Goal: Find specific page/section: Find specific page/section

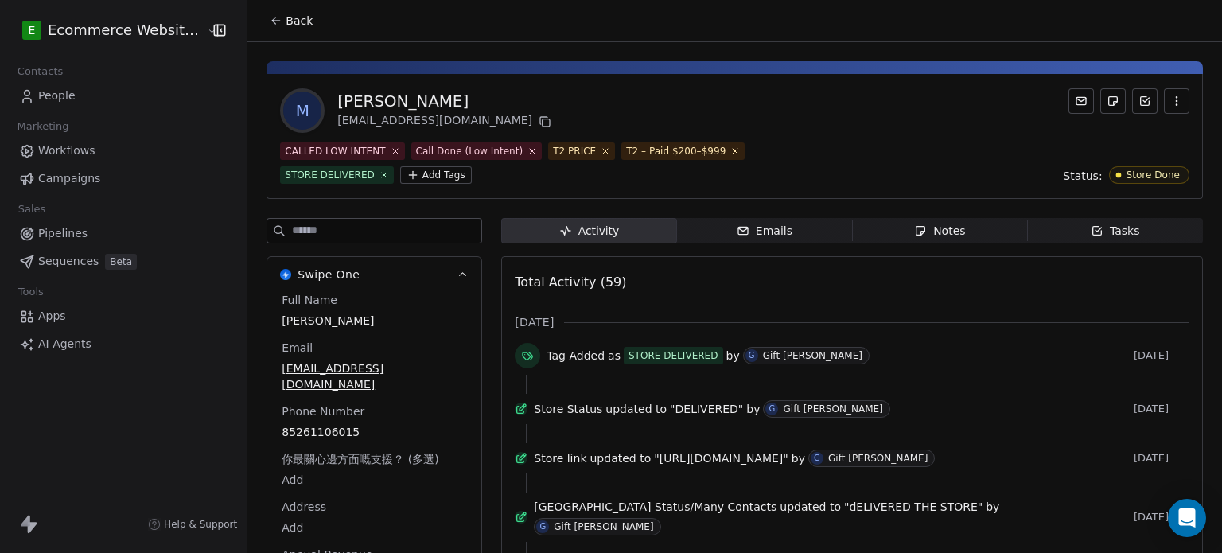
click at [260, 18] on button "Back" at bounding box center [291, 20] width 62 height 29
click at [271, 19] on icon at bounding box center [276, 20] width 13 height 13
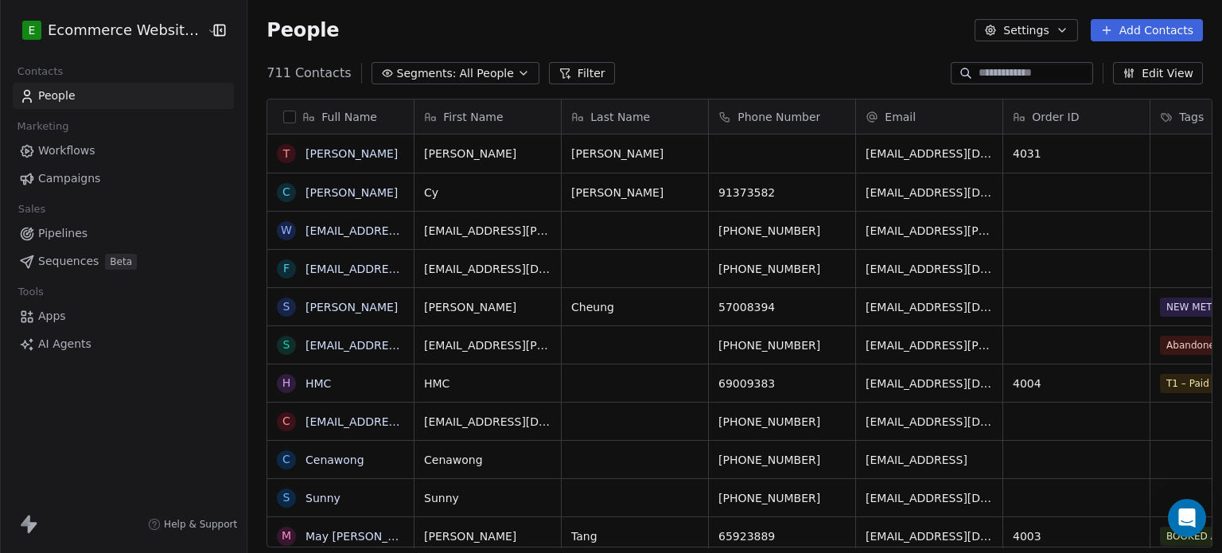
scroll to position [474, 971]
drag, startPoint x: 0, startPoint y: 0, endPoint x: 80, endPoint y: 235, distance: 248.5
click at [80, 235] on span "Pipelines" at bounding box center [62, 233] width 49 height 17
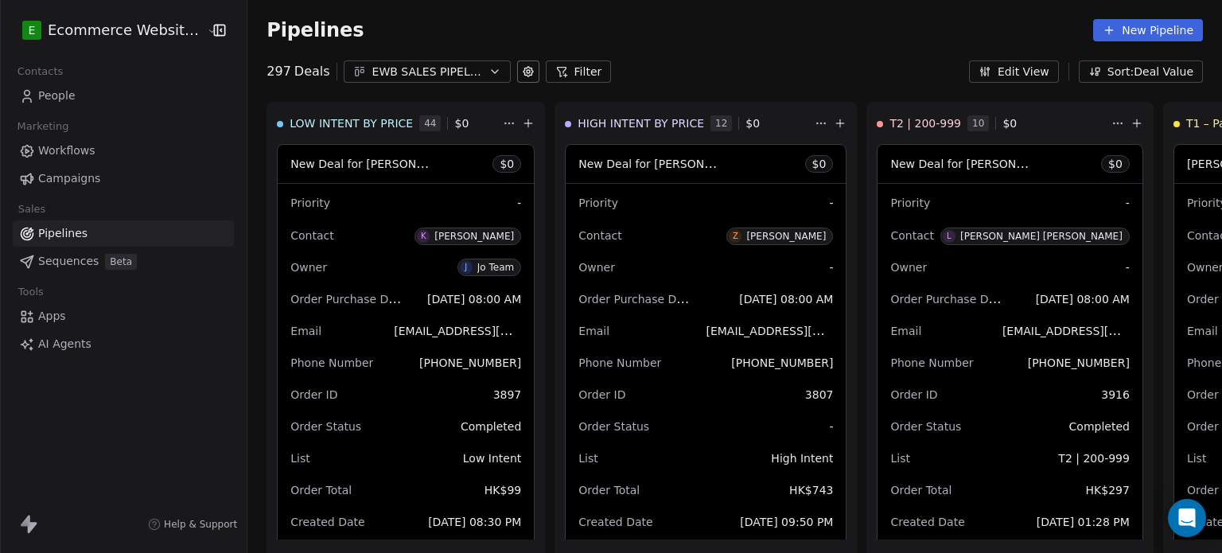
click at [384, 61] on button "EWB SALES PIPELINE 2025" at bounding box center [427, 71] width 167 height 22
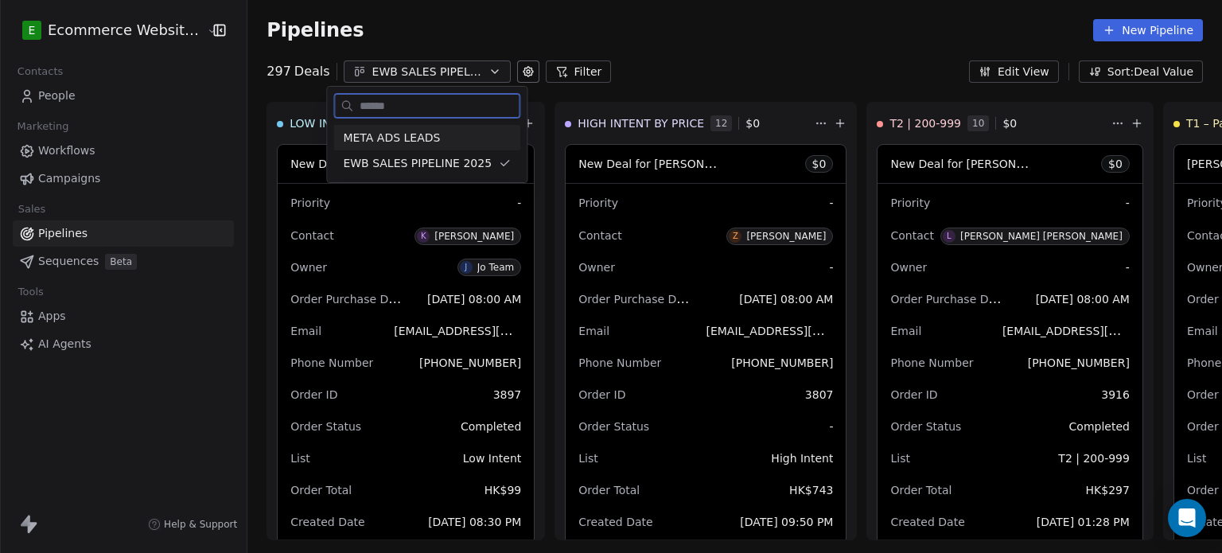
click at [393, 141] on span "META ADS LEADS" at bounding box center [391, 138] width 97 height 17
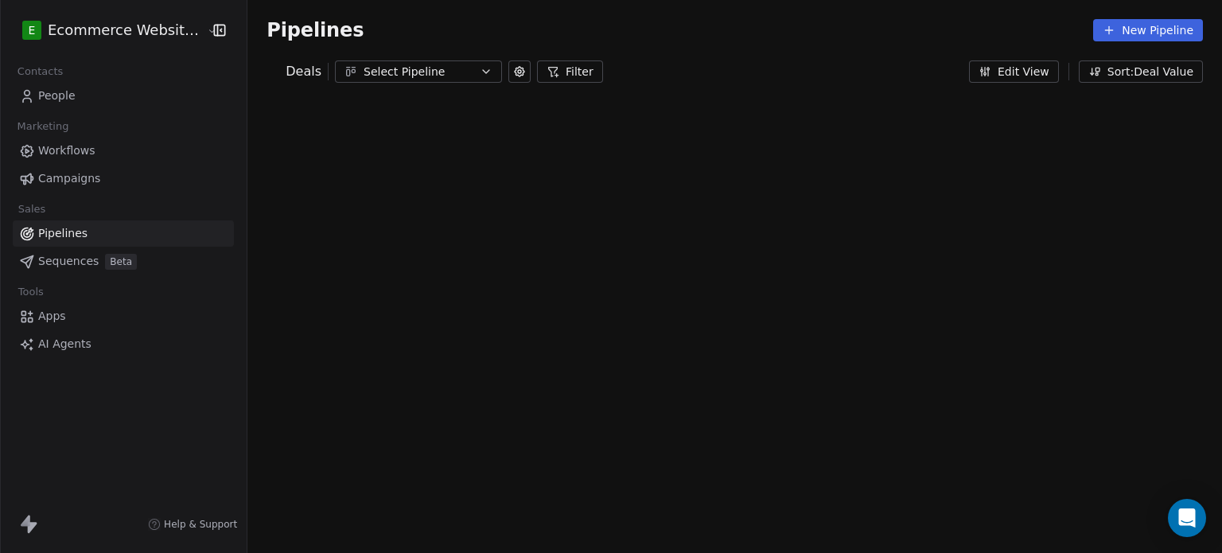
click at [60, 98] on span "People" at bounding box center [56, 95] width 37 height 17
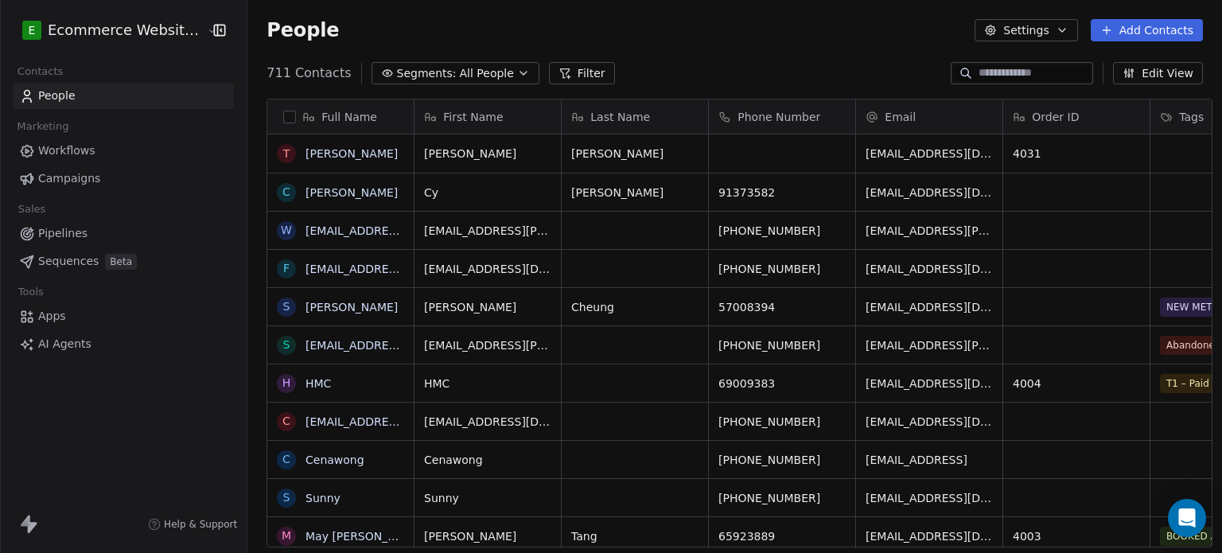
scroll to position [474, 971]
click at [517, 71] on icon "button" at bounding box center [523, 73] width 13 height 13
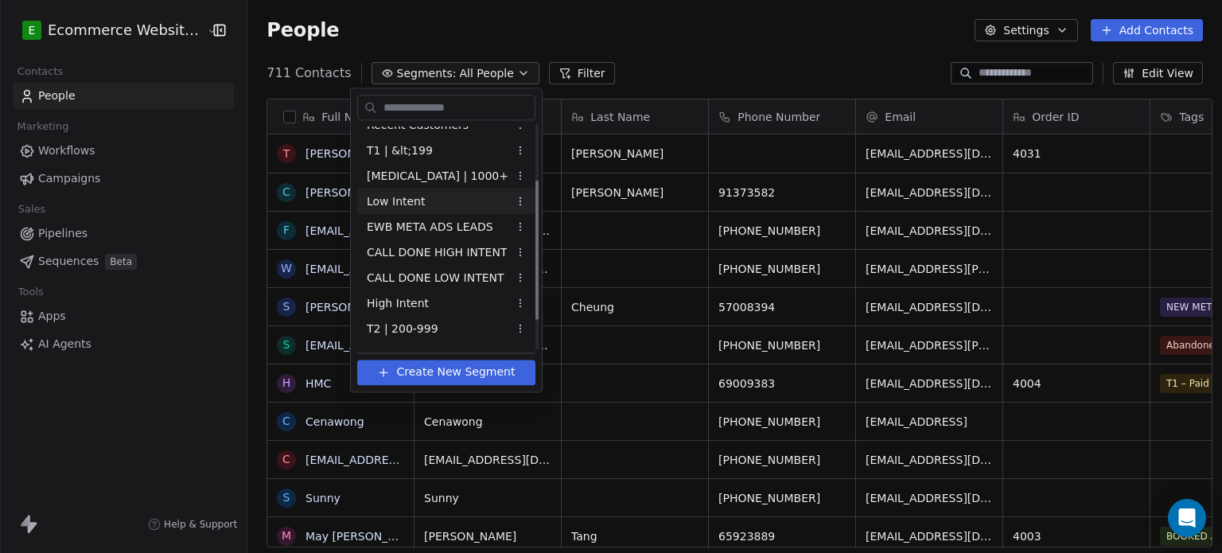
scroll to position [89, 0]
click at [390, 271] on span "CALL DONE LOW INTENT" at bounding box center [436, 279] width 138 height 17
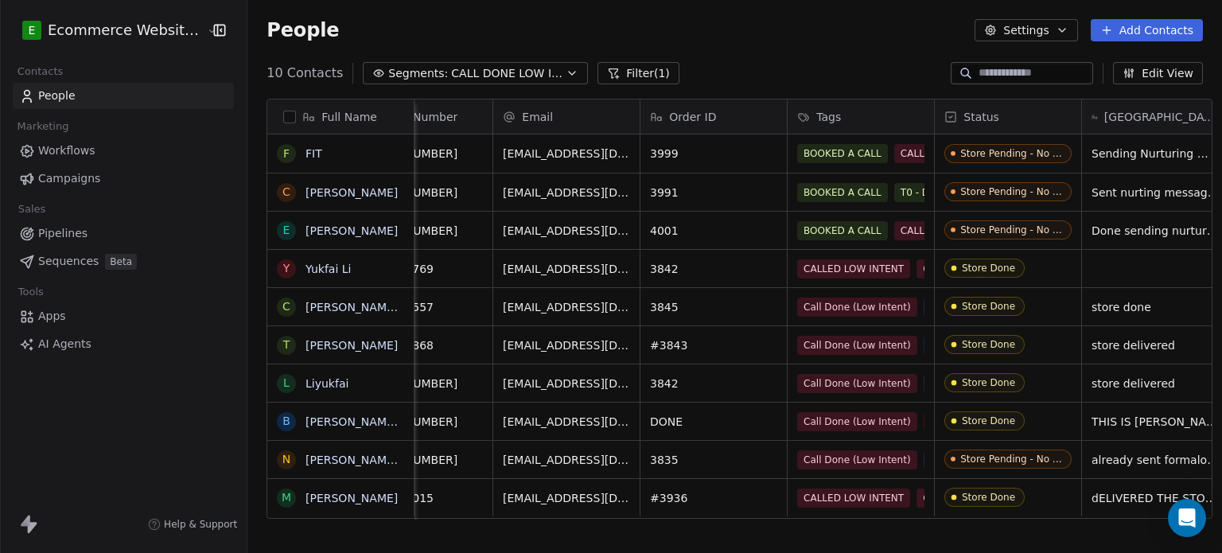
scroll to position [0, 394]
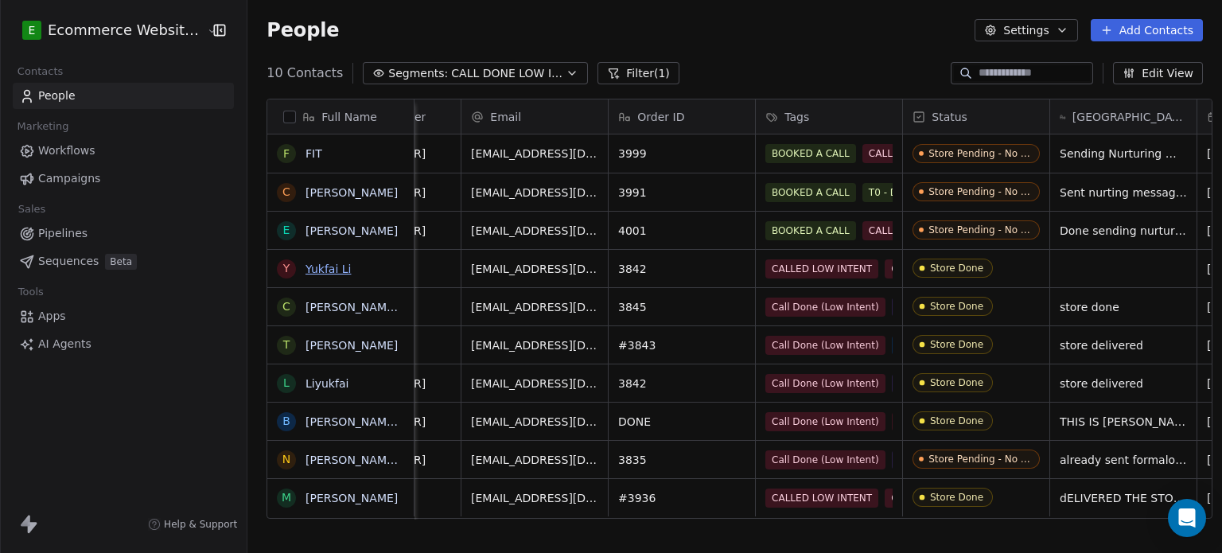
click at [318, 266] on link "Yukfai Li" at bounding box center [327, 268] width 45 height 13
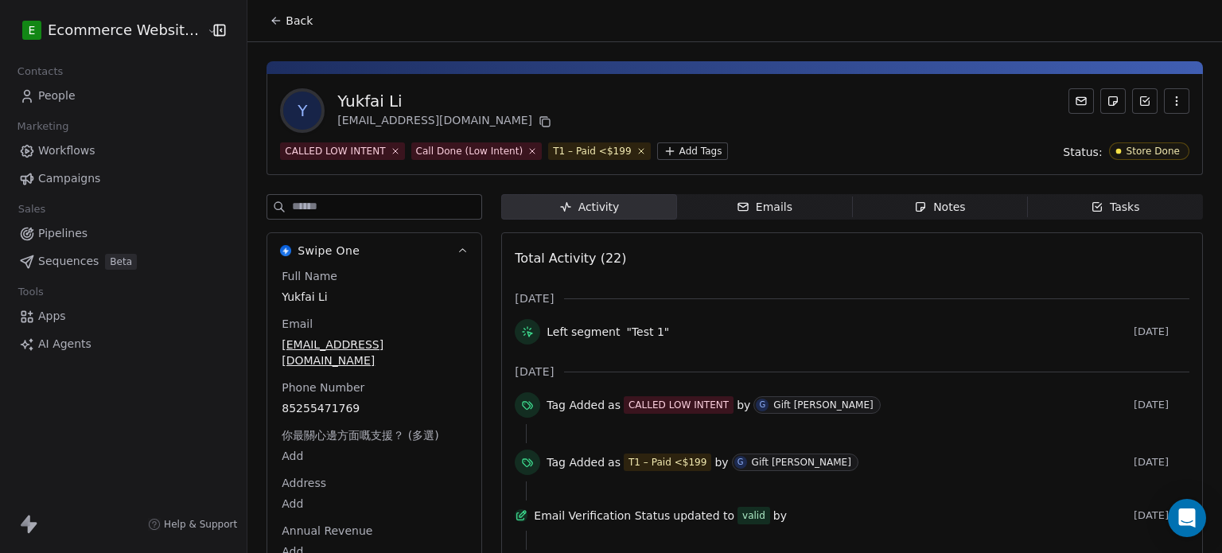
click at [795, 211] on span "Emails Emails" at bounding box center [764, 206] width 175 height 25
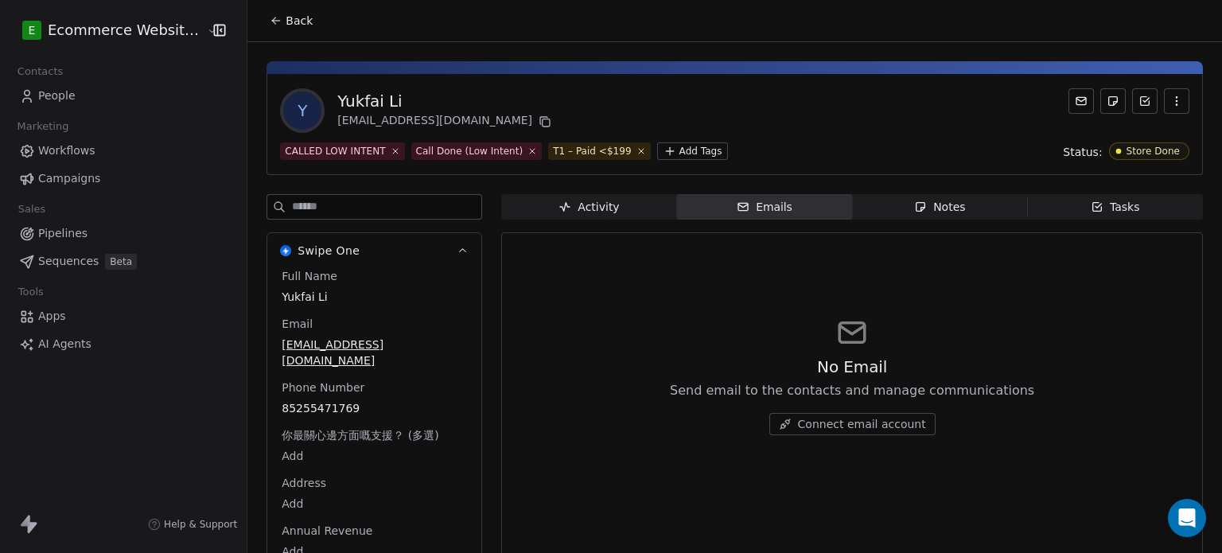
click at [838, 204] on span "Emails Emails" at bounding box center [764, 206] width 175 height 25
click at [620, 216] on span "Activity Activity" at bounding box center [588, 206] width 175 height 25
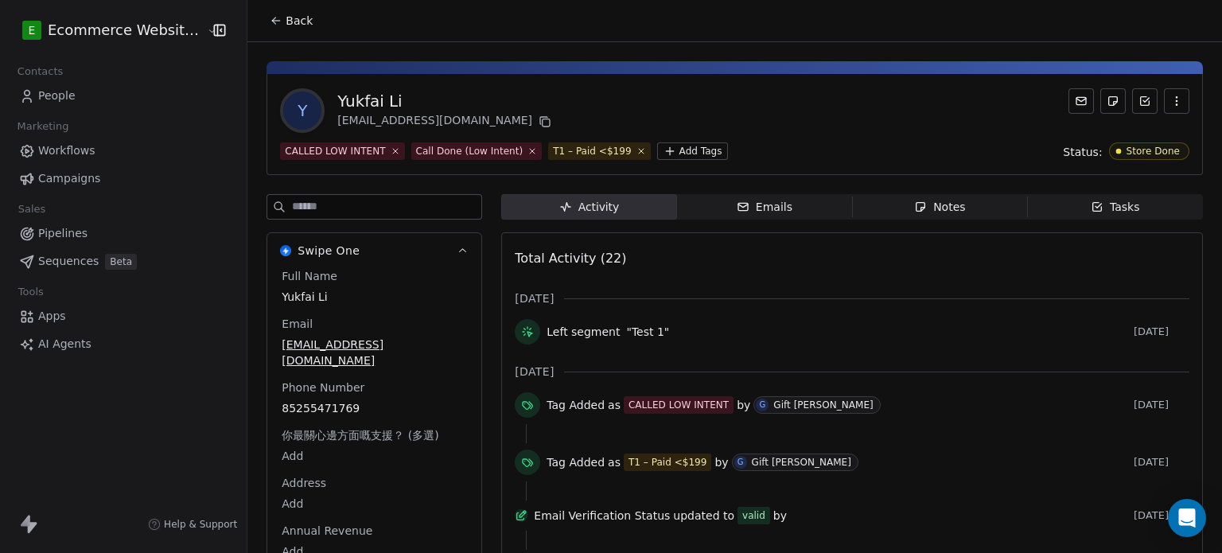
click at [274, 24] on button "Back" at bounding box center [291, 20] width 62 height 29
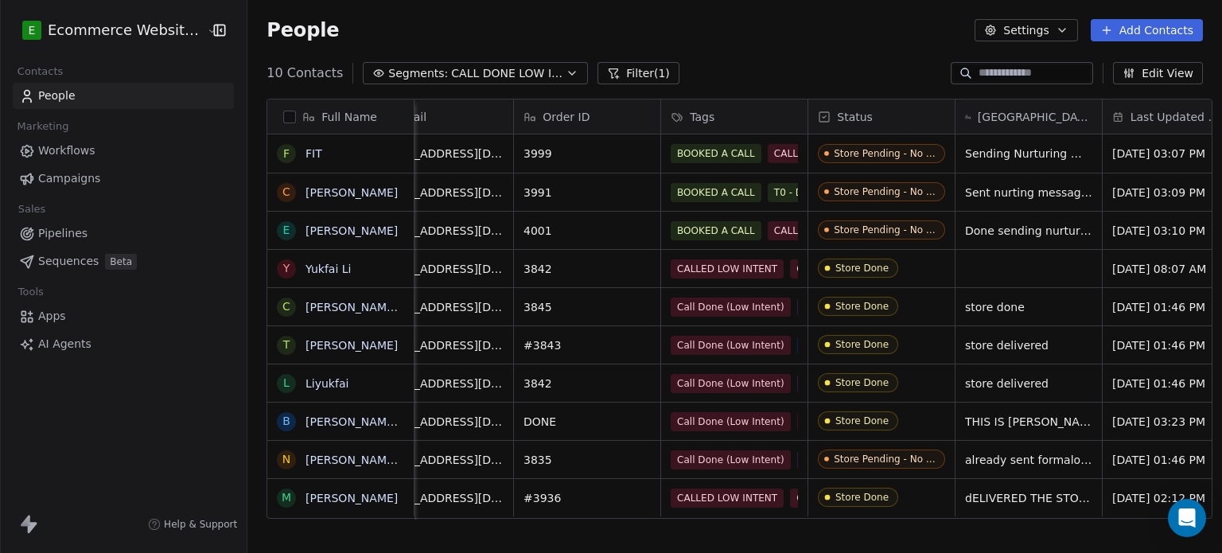
scroll to position [0, 486]
